Goal: Navigation & Orientation: Find specific page/section

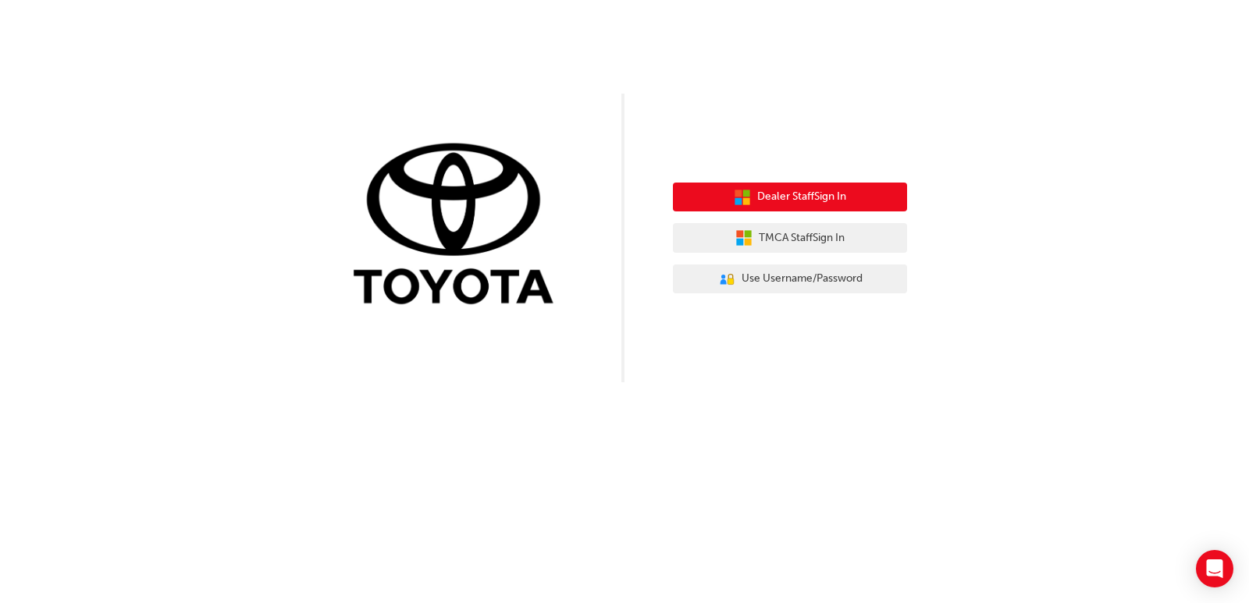
click at [827, 196] on span "Dealer Staff Sign In" at bounding box center [801, 197] width 89 height 18
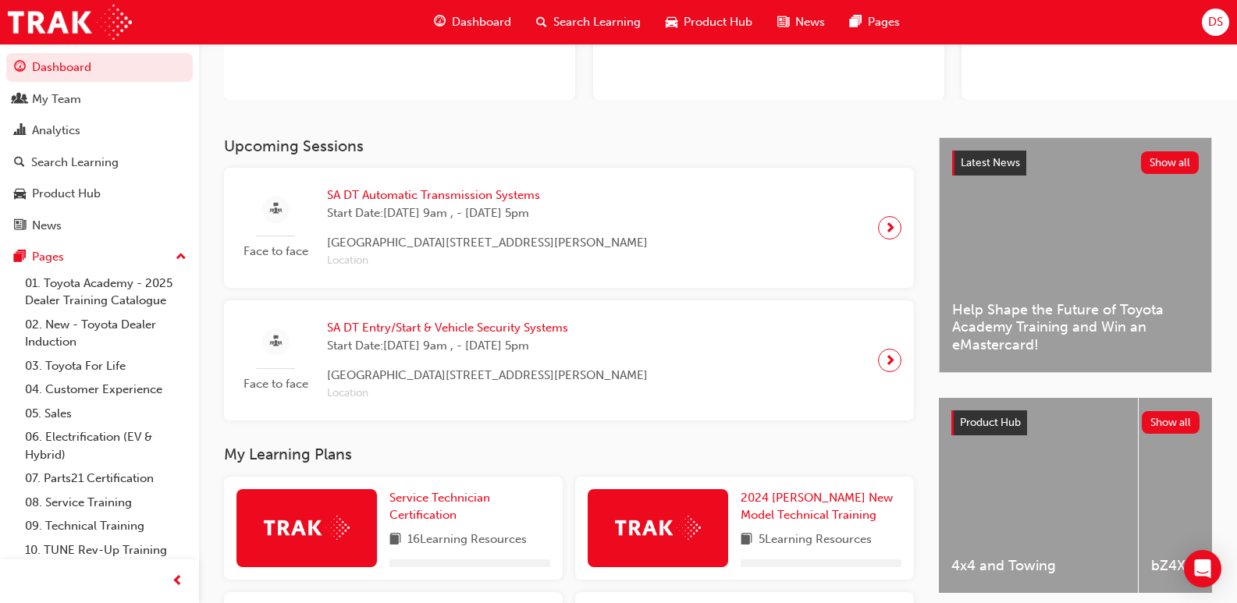
scroll to position [234, 0]
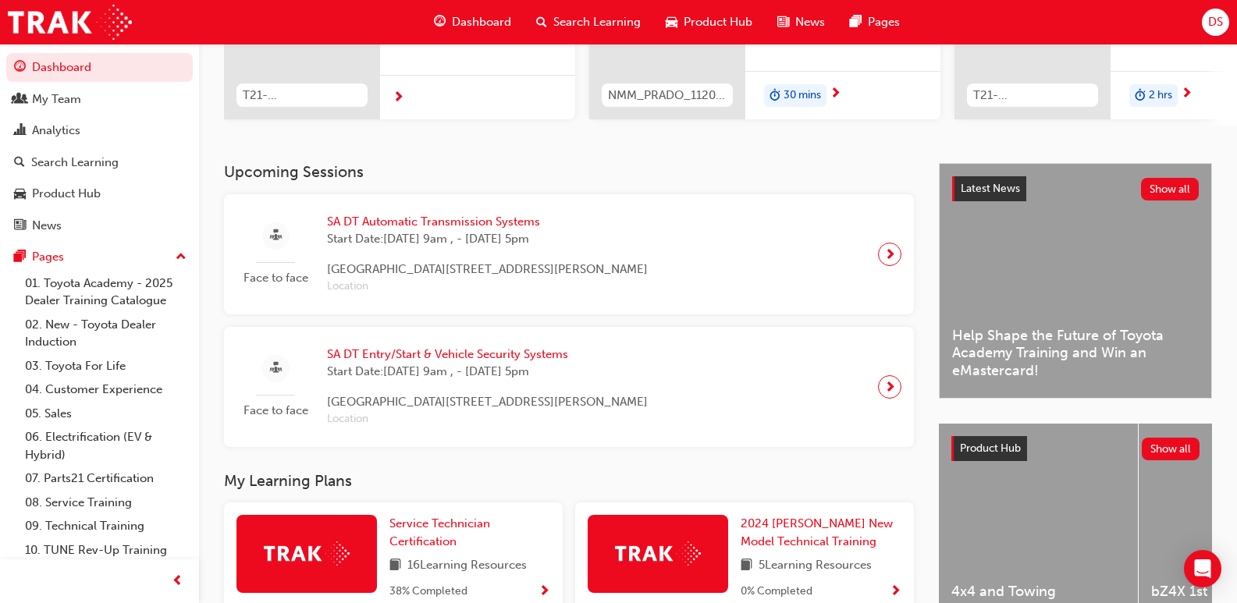
click at [616, 189] on div "Upcoming Sessions Face to face SA DT Automatic Transmission Systems Start Date:…" at bounding box center [581, 304] width 715 height 283
click at [616, 181] on h3 "Upcoming Sessions" at bounding box center [569, 172] width 690 height 18
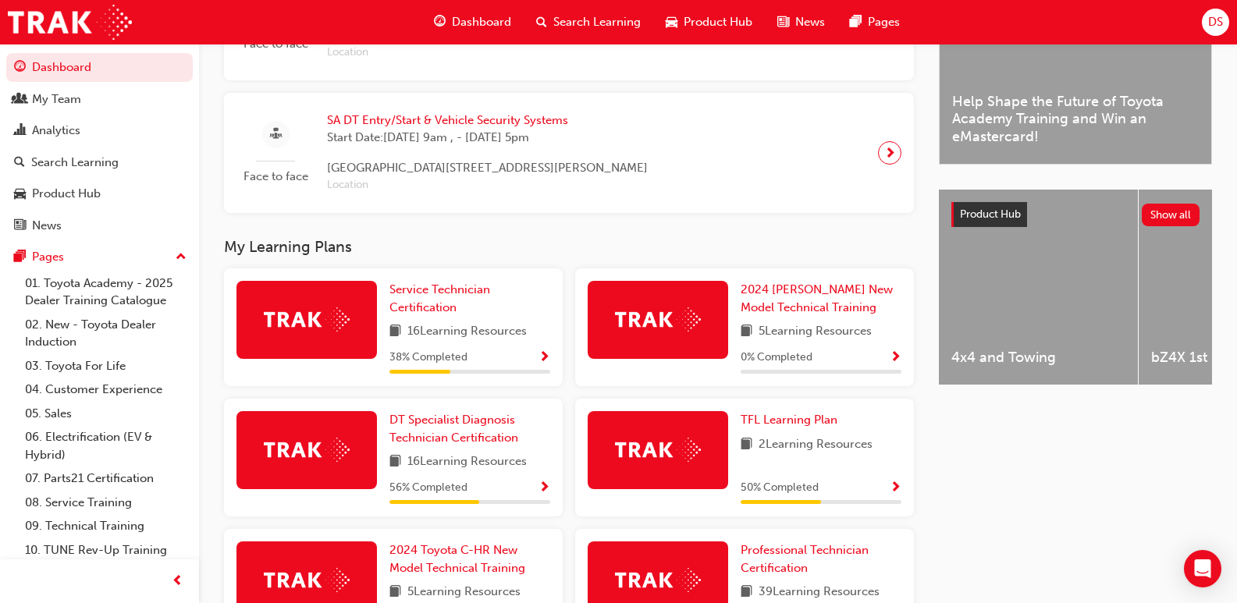
scroll to position [78, 0]
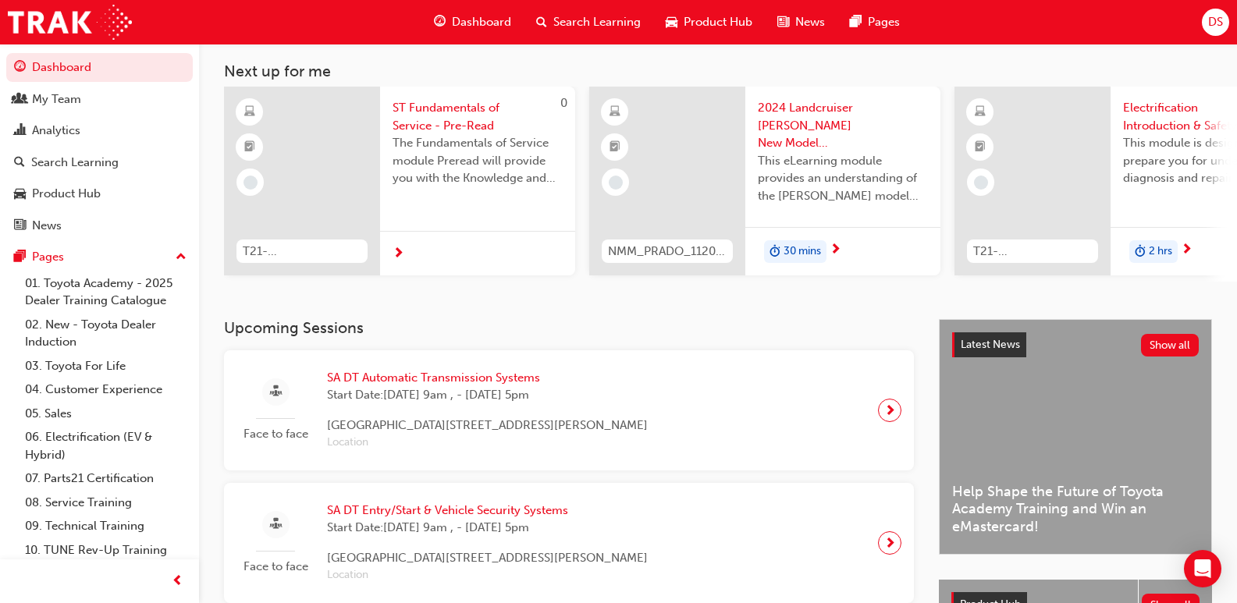
click at [774, 295] on div "DS Welcome back , Daniel Sturges Next up for me 0 T21-STFOS_PRE_READ ST Fundame…" at bounding box center [718, 142] width 1038 height 353
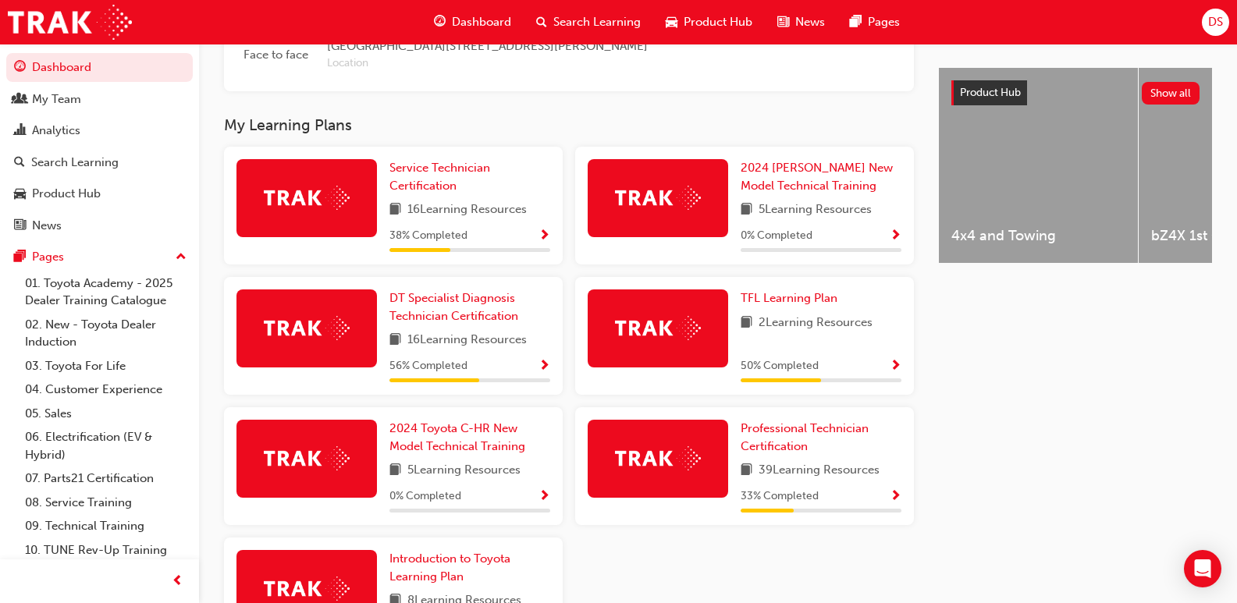
scroll to position [725, 0]
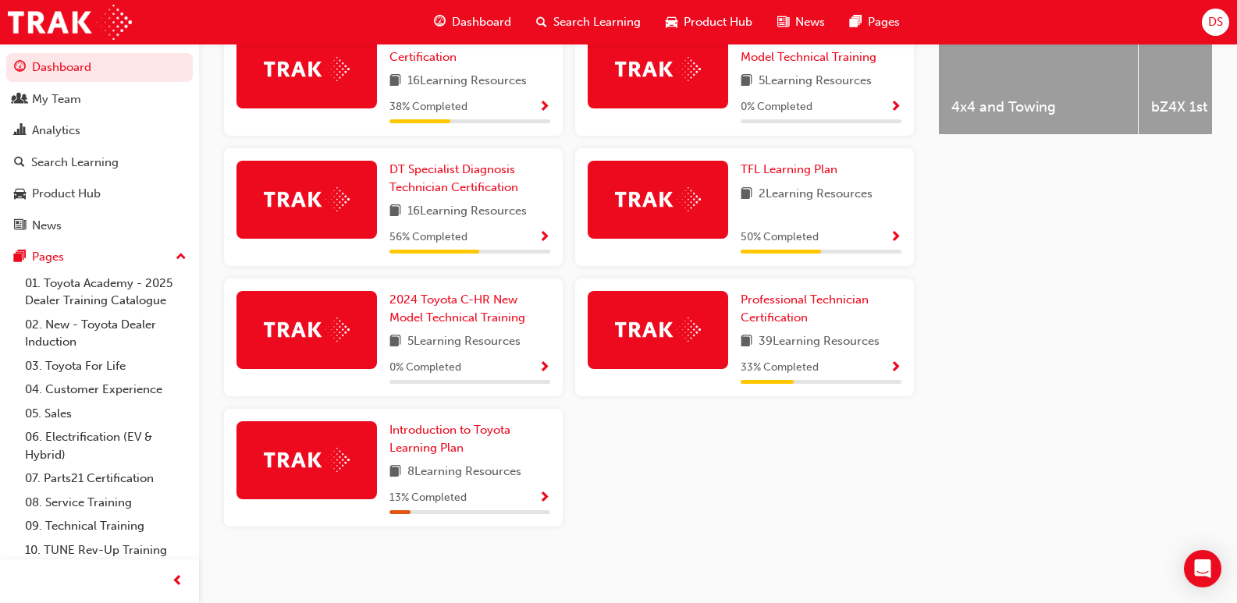
drag, startPoint x: 751, startPoint y: 565, endPoint x: 739, endPoint y: 558, distance: 13.6
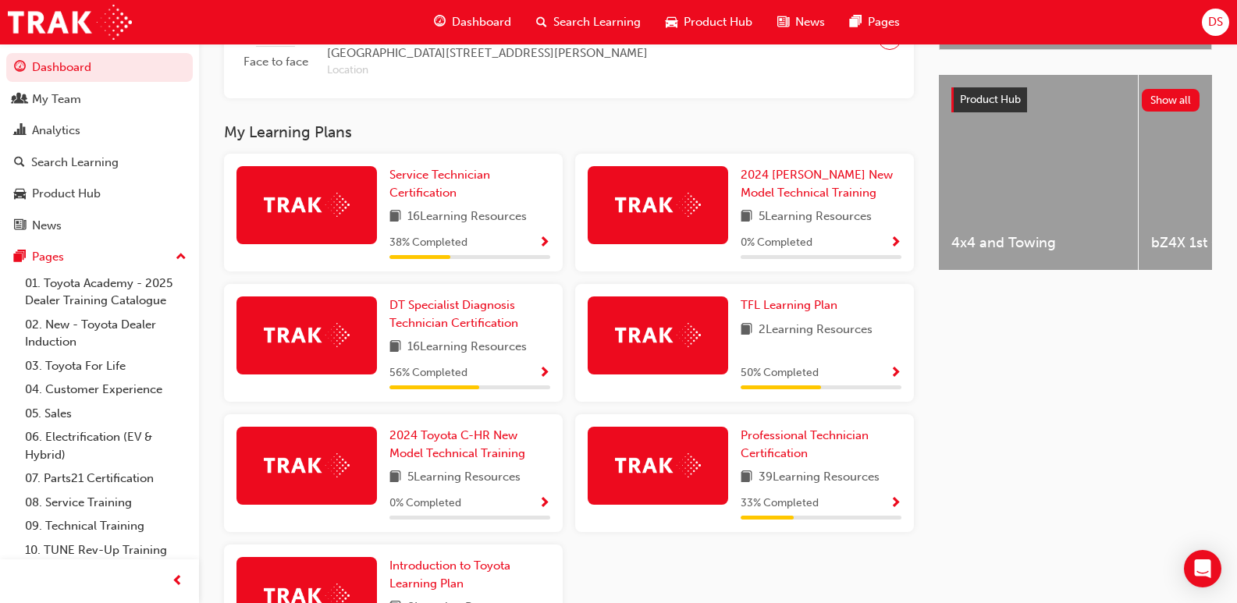
scroll to position [569, 0]
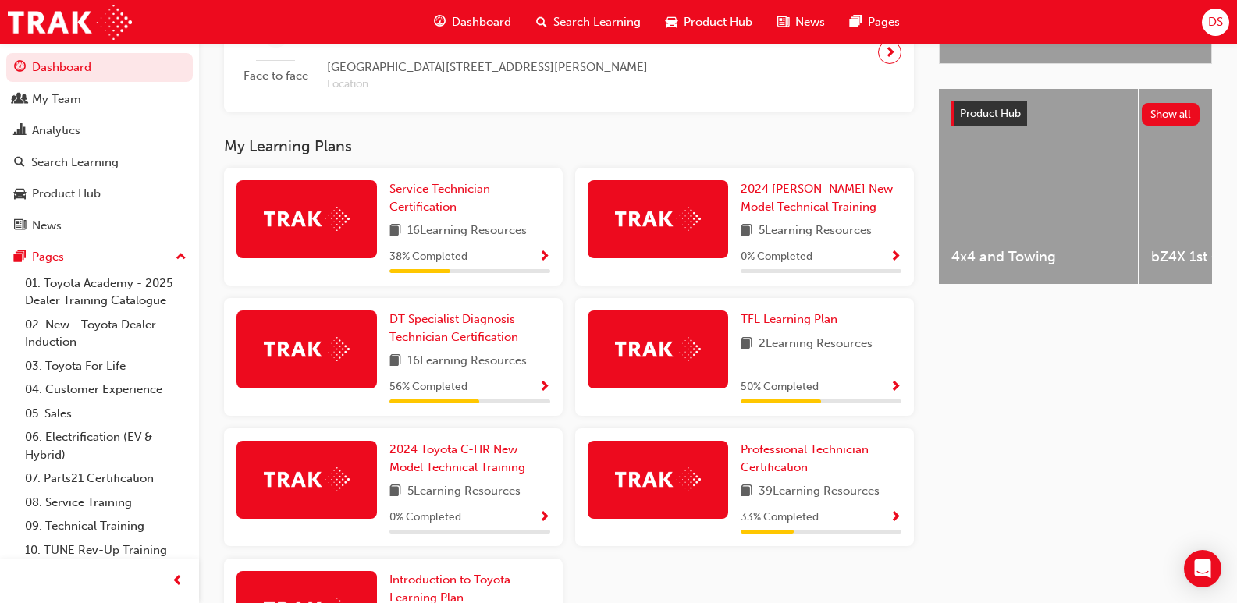
click at [485, 369] on span "16 Learning Resources" at bounding box center [466, 362] width 119 height 20
